Goal: Task Accomplishment & Management: Manage account settings

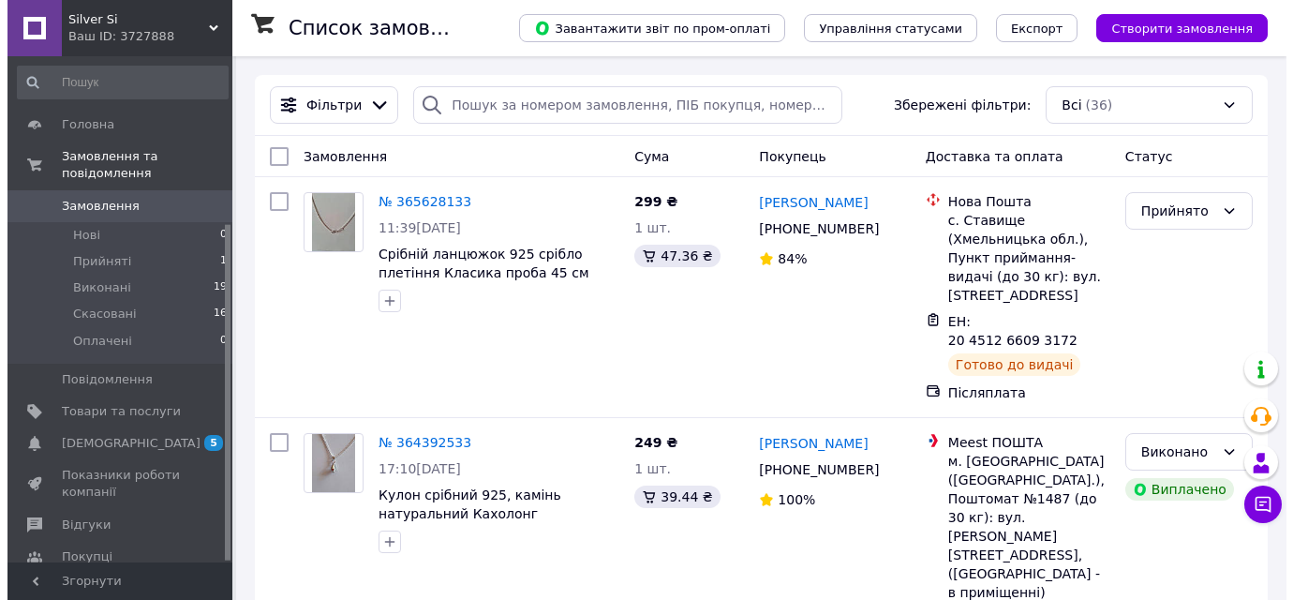
scroll to position [251, 0]
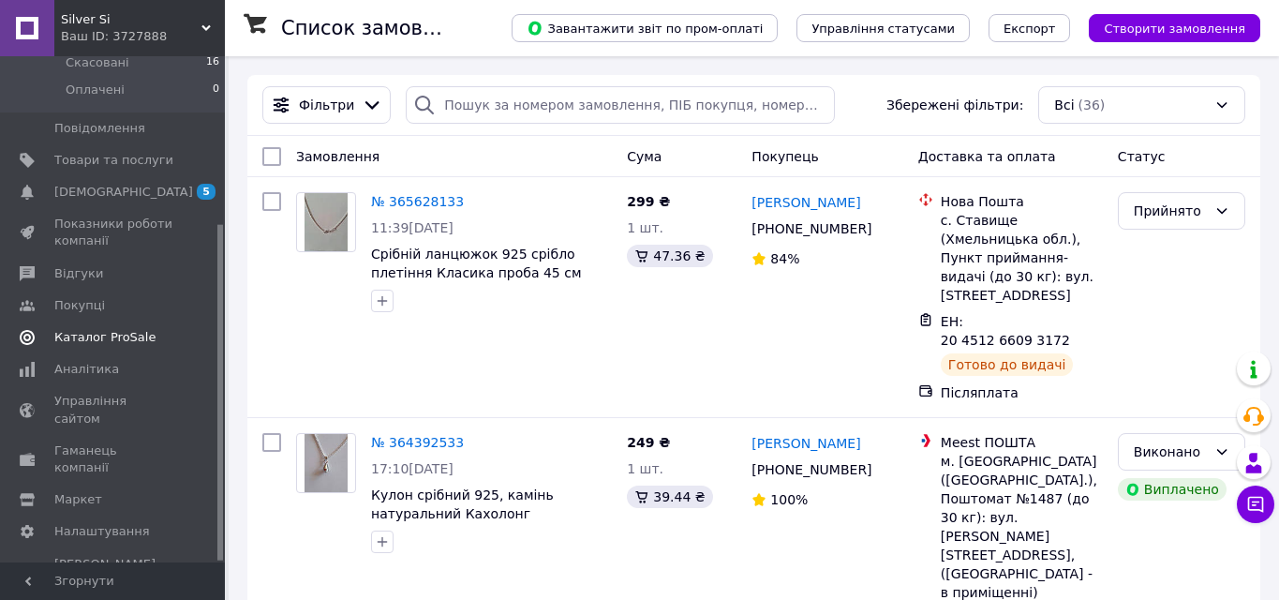
click at [113, 334] on span "Каталог ProSale" at bounding box center [104, 337] width 101 height 17
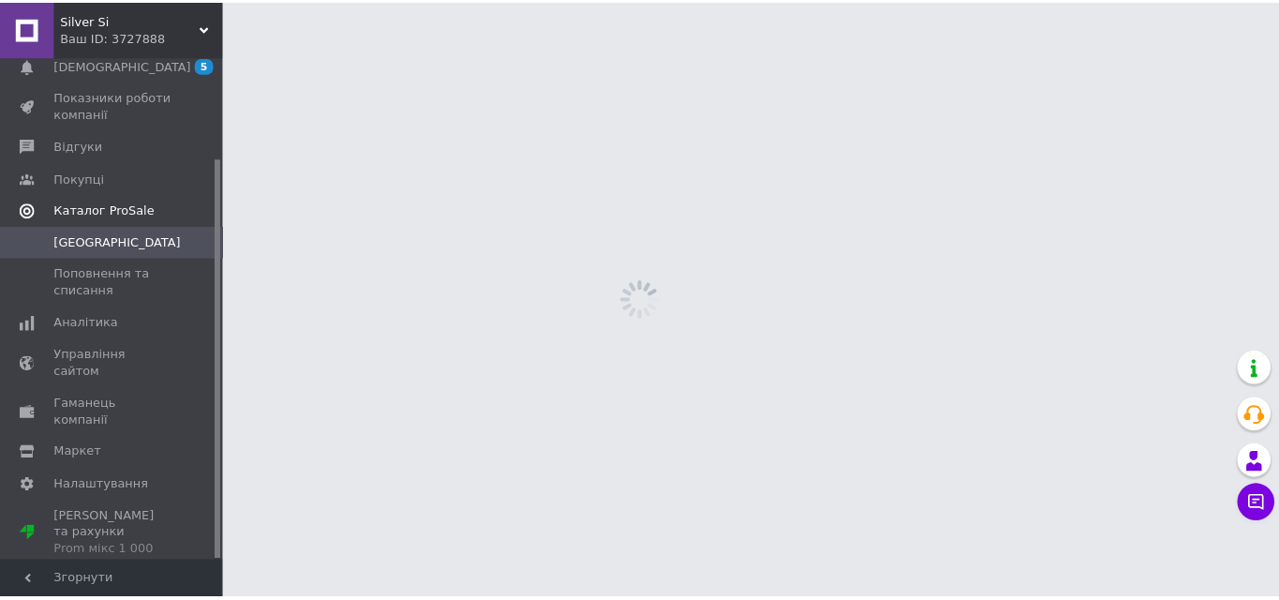
scroll to position [127, 0]
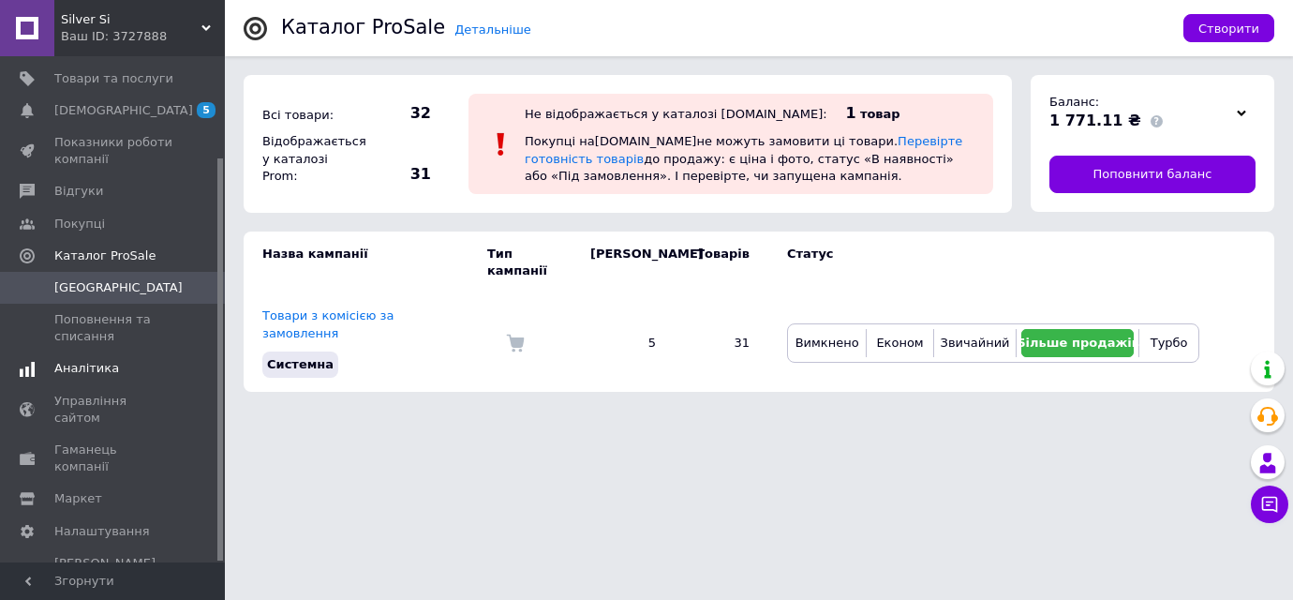
click at [95, 368] on span "Аналітика" at bounding box center [86, 368] width 65 height 17
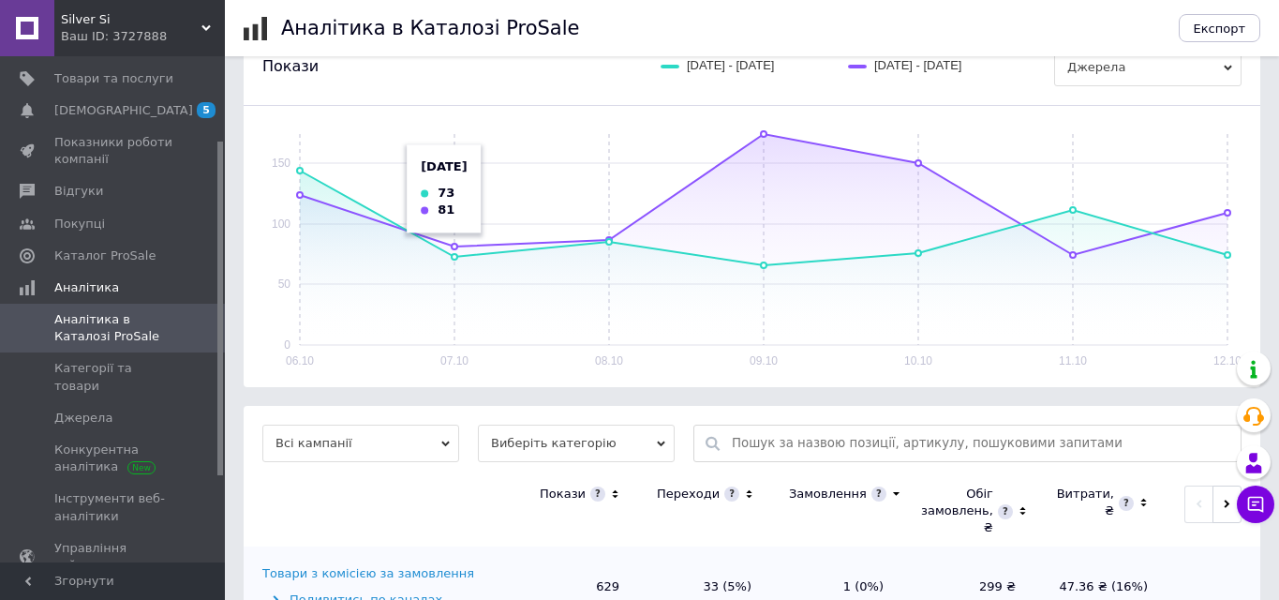
scroll to position [339, 0]
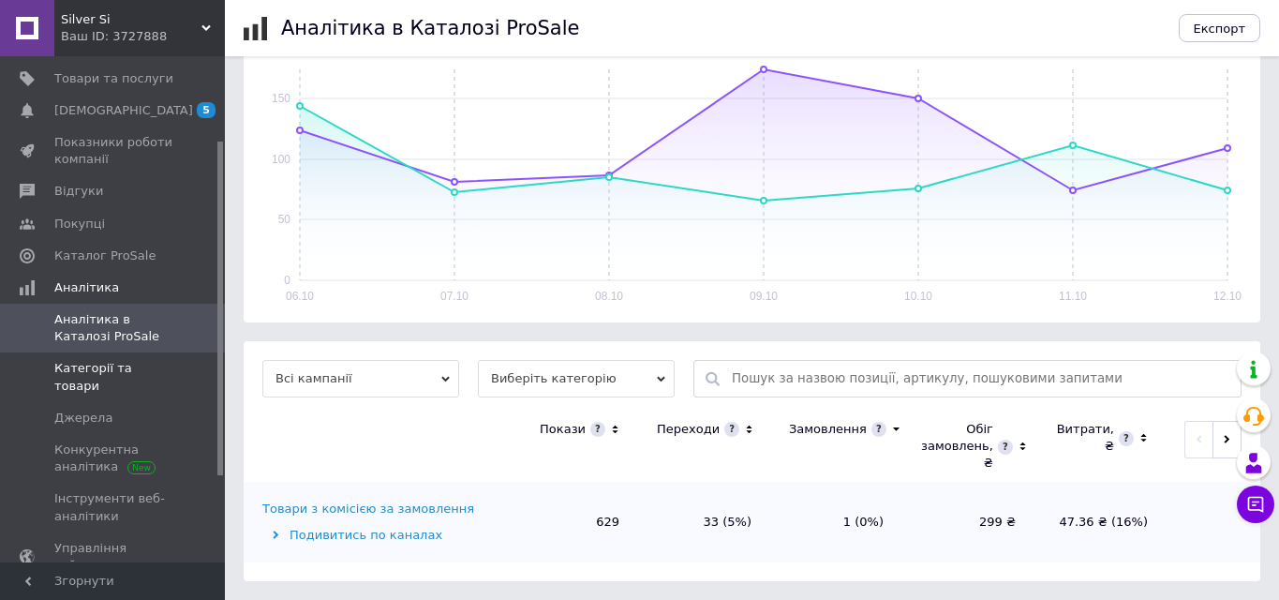
click at [152, 369] on span "Категорії та товари" at bounding box center [113, 377] width 119 height 34
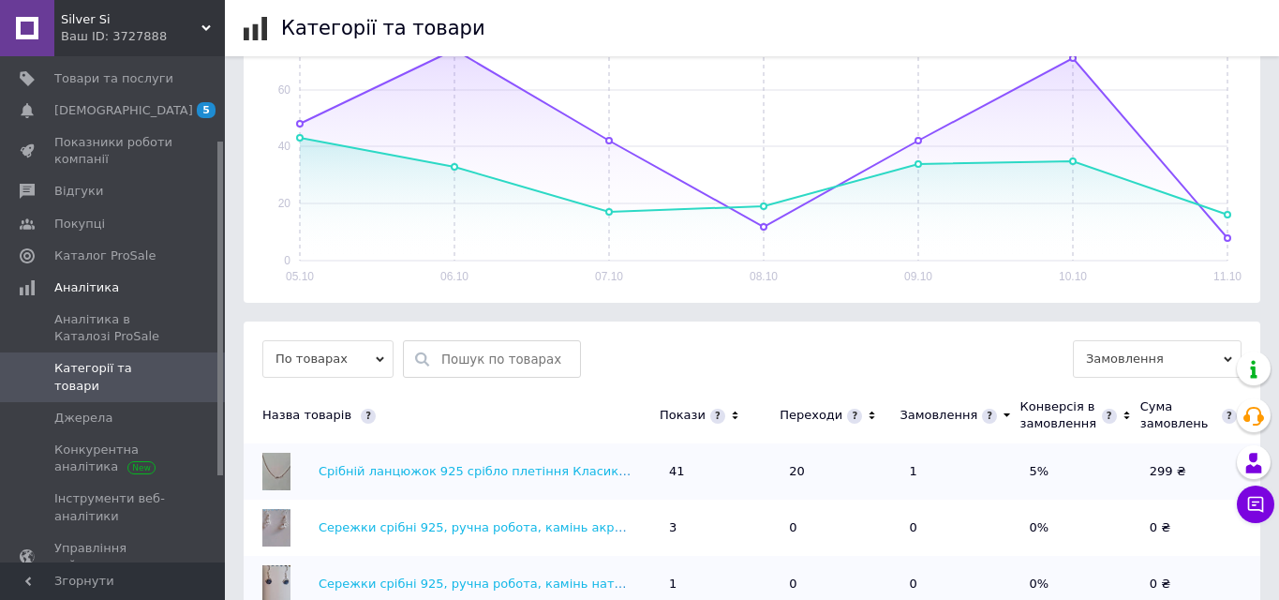
scroll to position [280, 0]
